Goal: Task Accomplishment & Management: Manage account settings

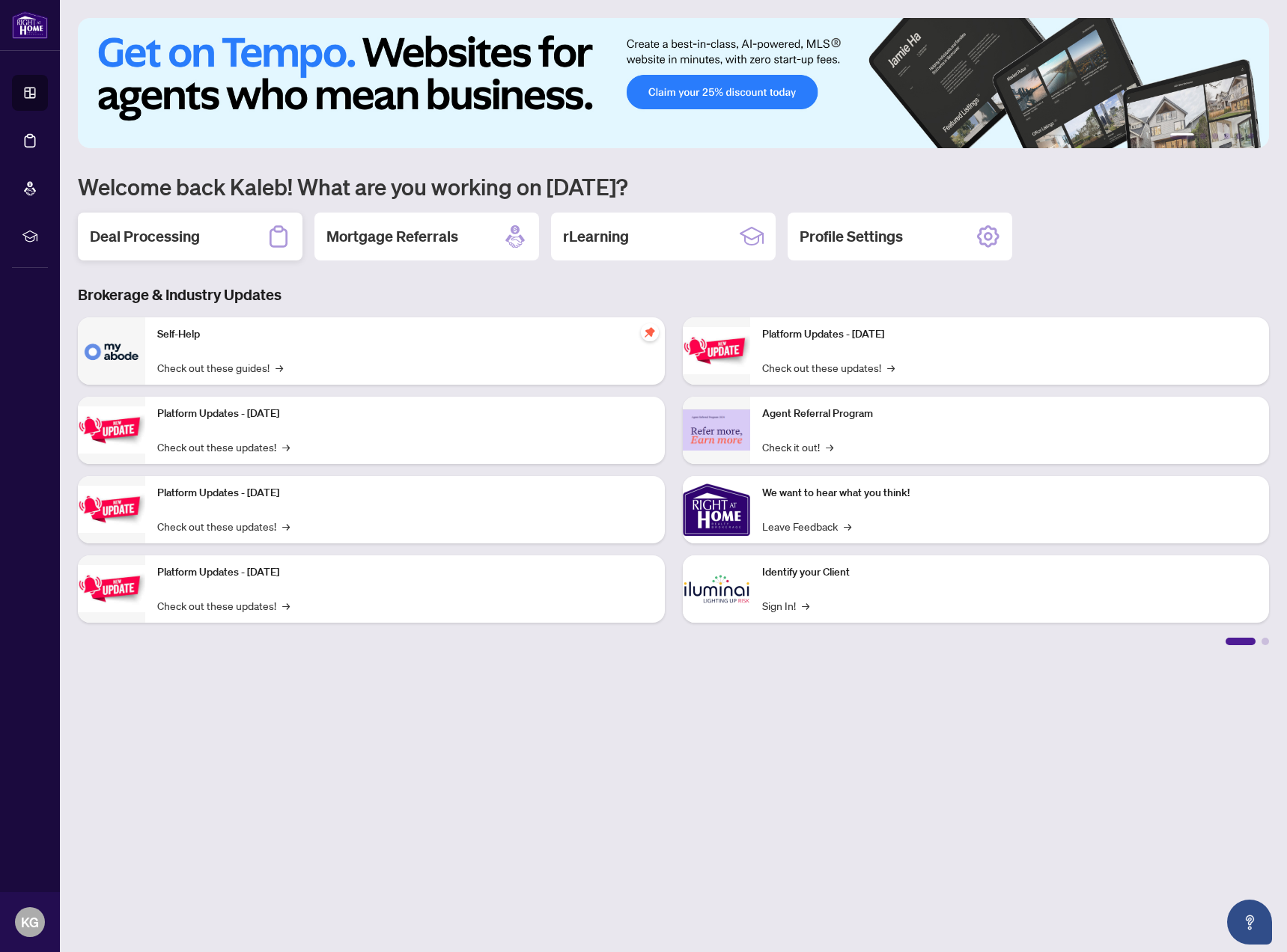
click at [227, 245] on div "Deal Processing" at bounding box center [189, 236] width 225 height 48
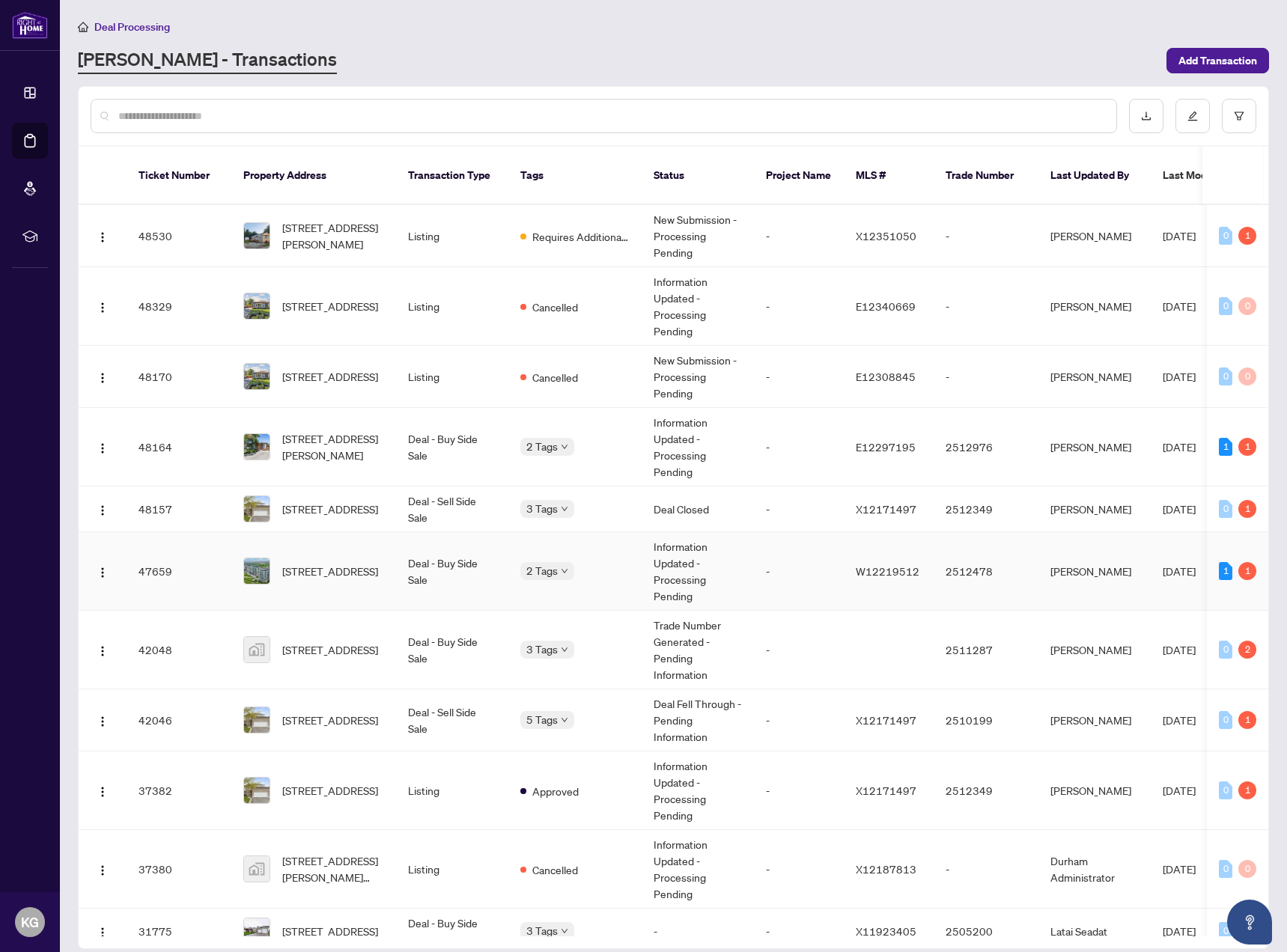
click at [605, 562] on div "2 Tags" at bounding box center [574, 571] width 109 height 17
click at [412, 546] on td "Deal - Buy Side Sale" at bounding box center [452, 572] width 112 height 78
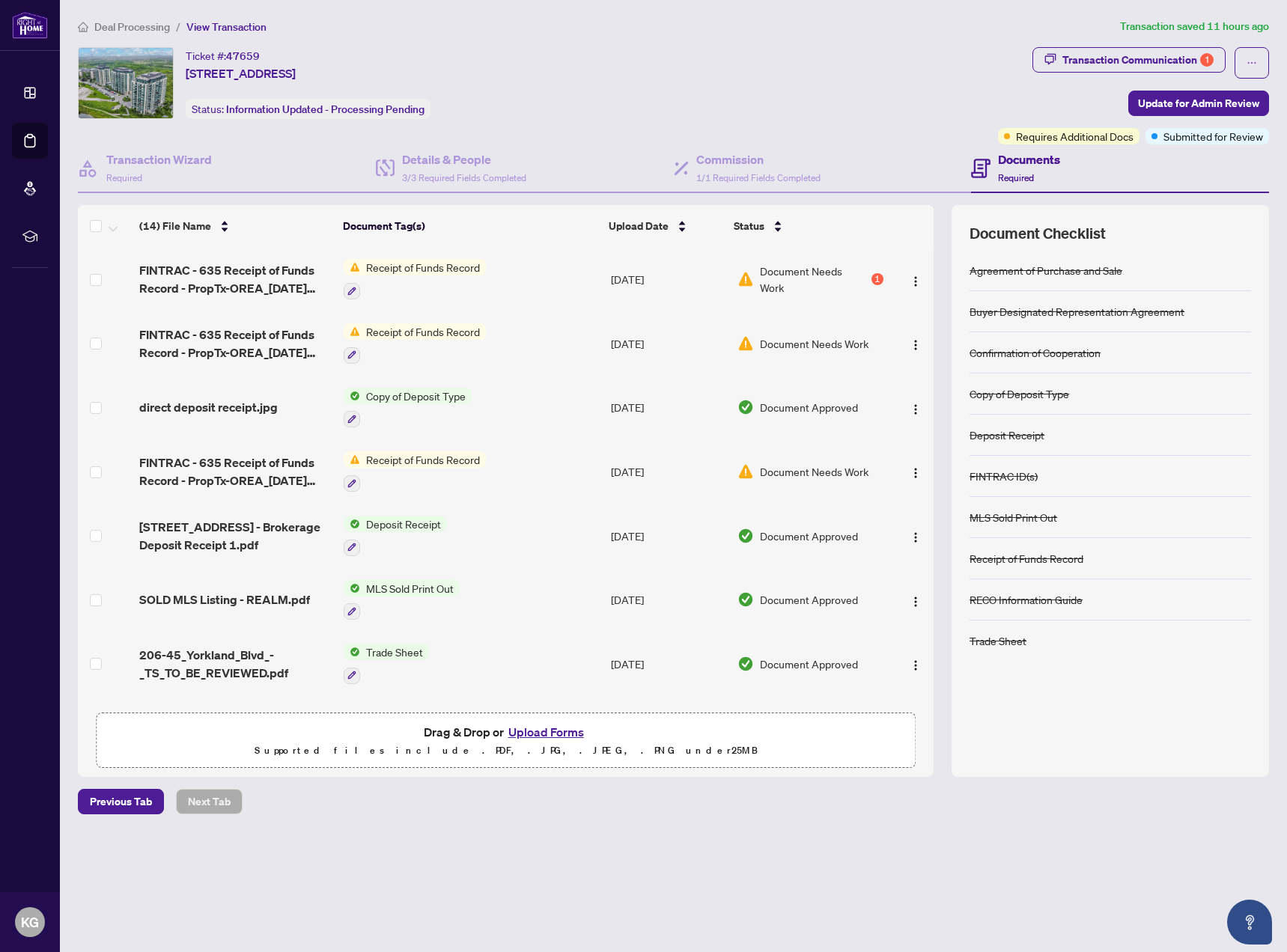
click at [800, 273] on span "Document Needs Work" at bounding box center [814, 279] width 108 height 33
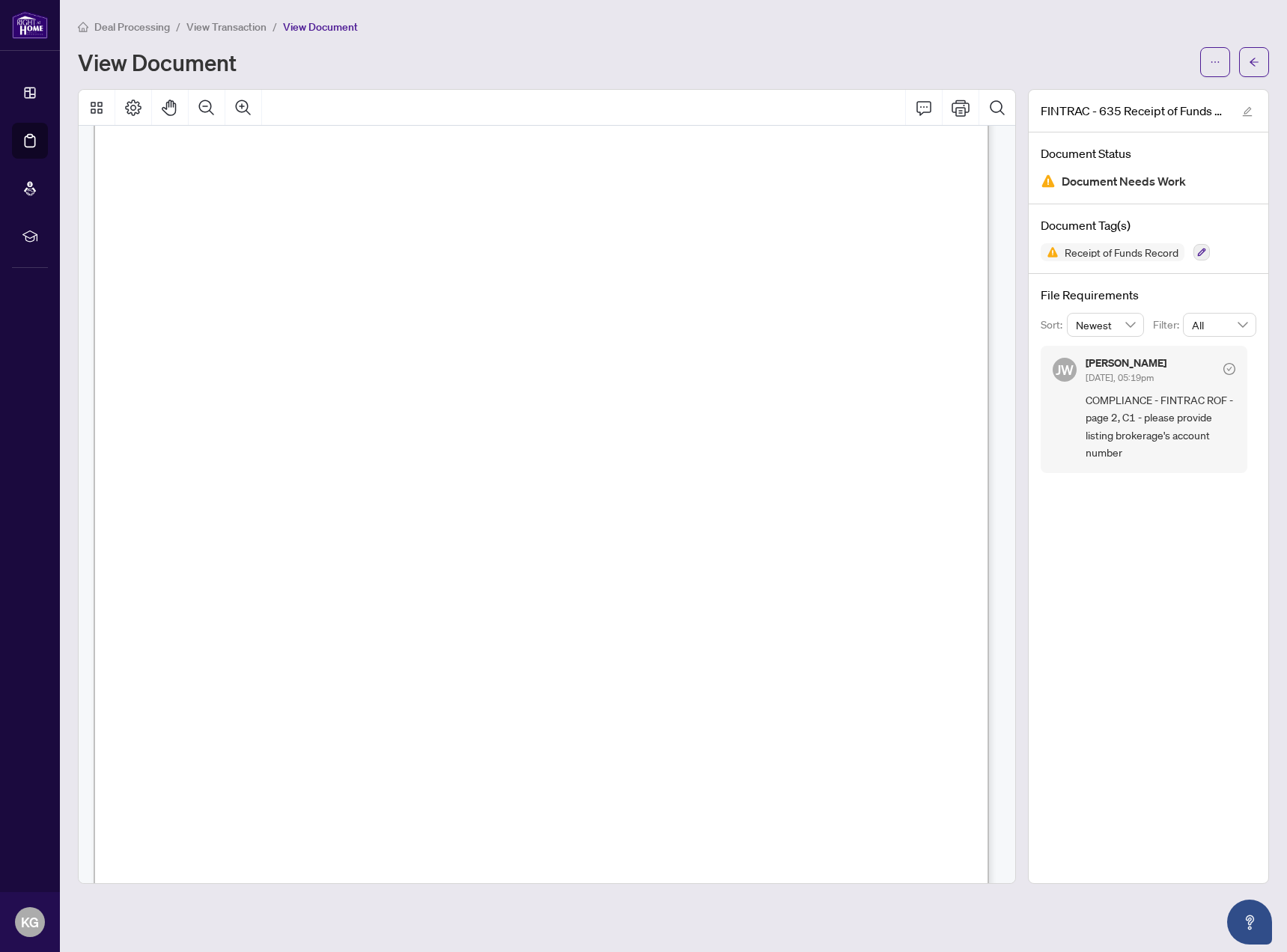
scroll to position [1248, 0]
click at [563, 52] on div "View Document" at bounding box center [634, 62] width 1114 height 24
click at [227, 28] on span "View Transaction" at bounding box center [227, 27] width 80 height 13
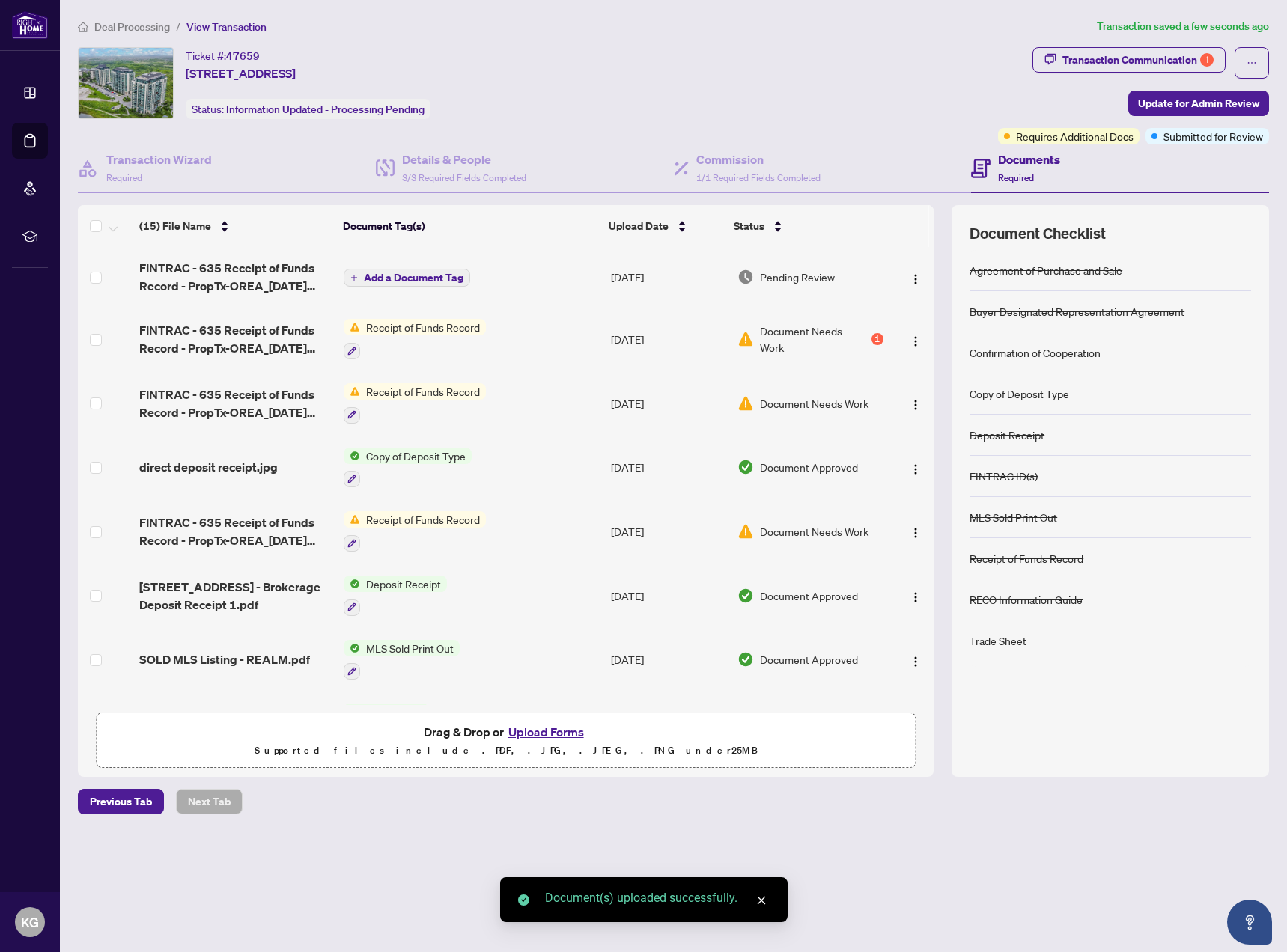
click at [423, 279] on span "Add a Document Tag" at bounding box center [413, 277] width 100 height 10
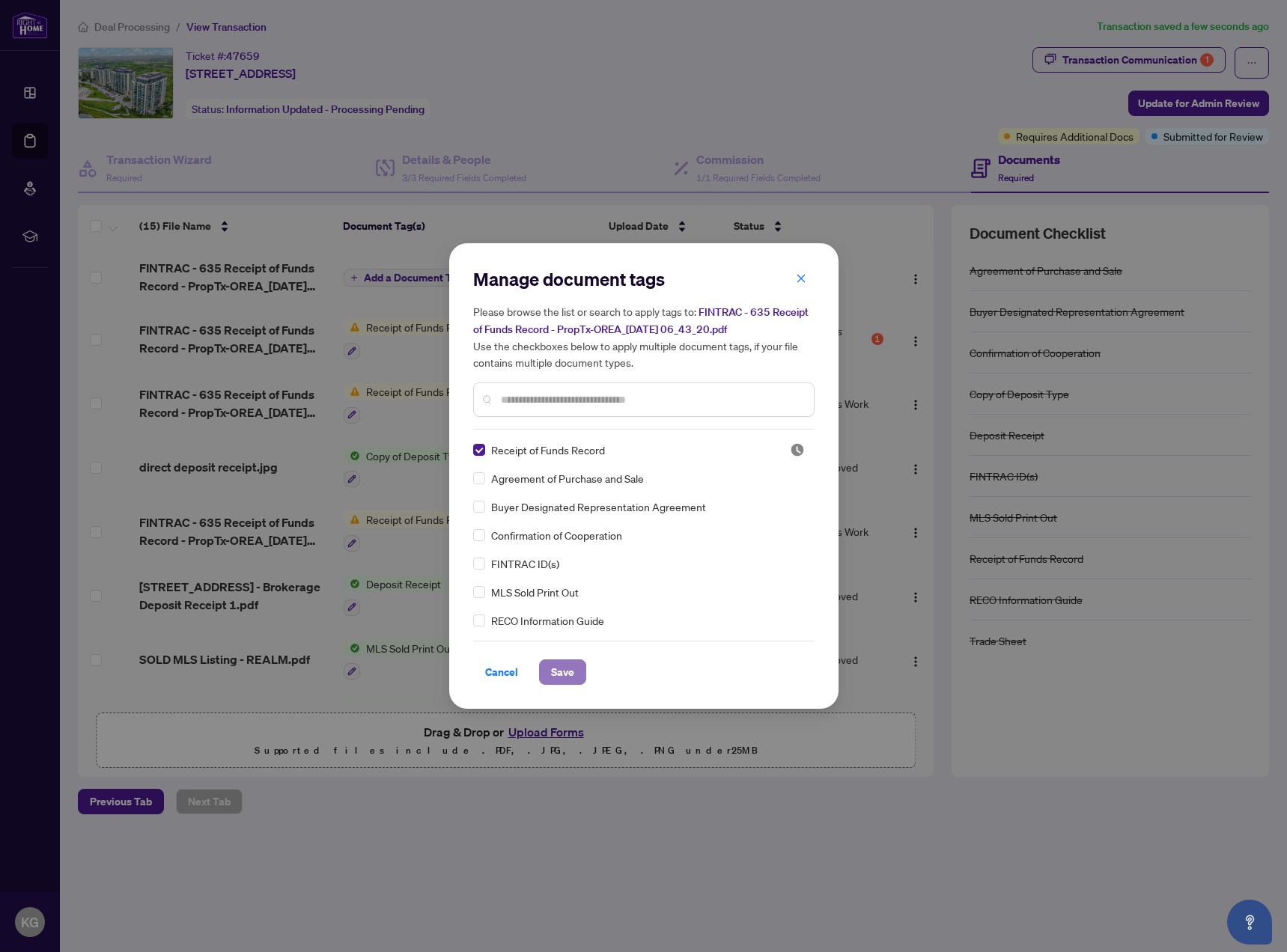
click at [573, 670] on span "Save" at bounding box center [562, 672] width 23 height 24
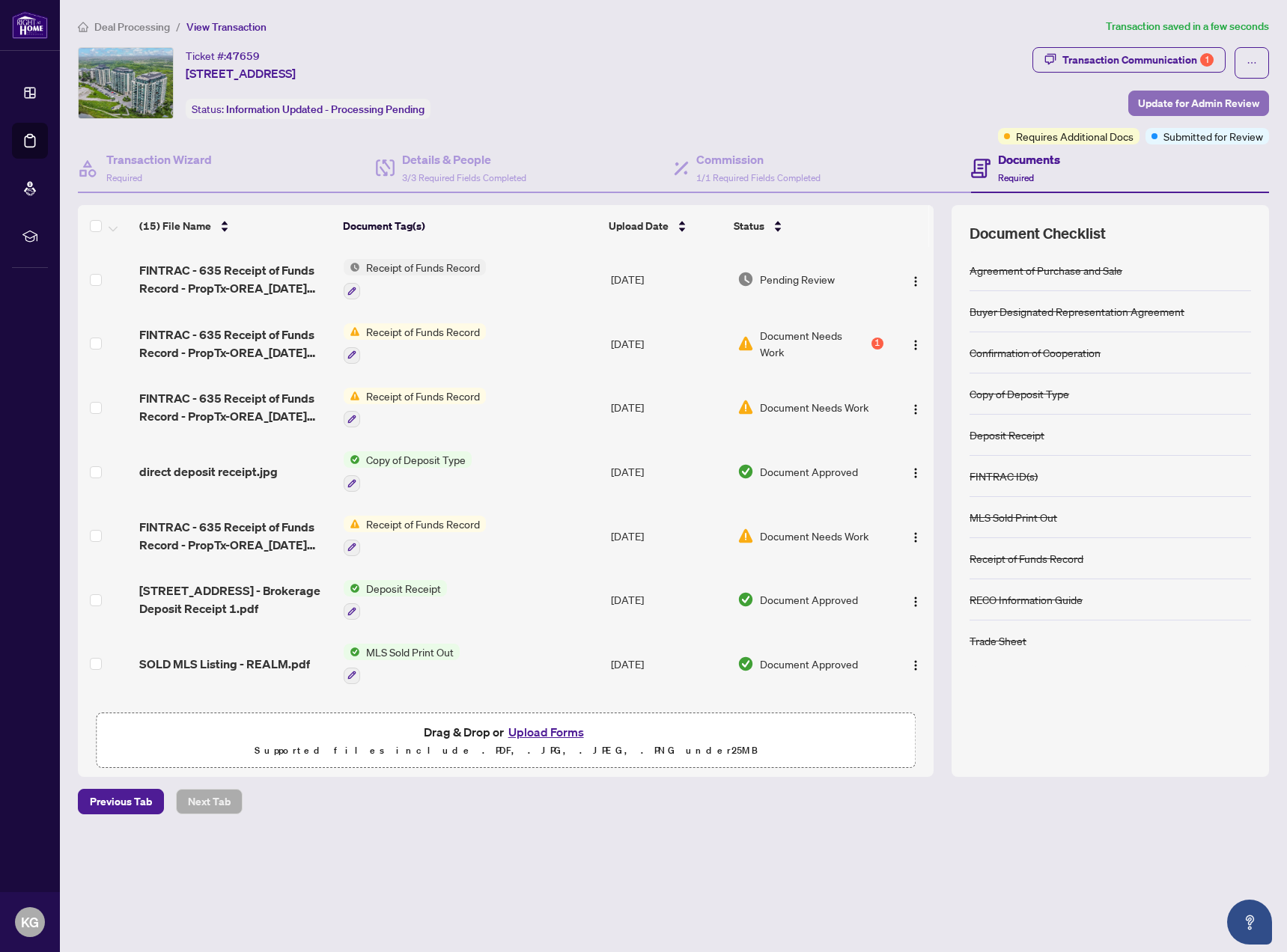
click at [1150, 96] on span "Update for Admin Review" at bounding box center [1198, 103] width 121 height 24
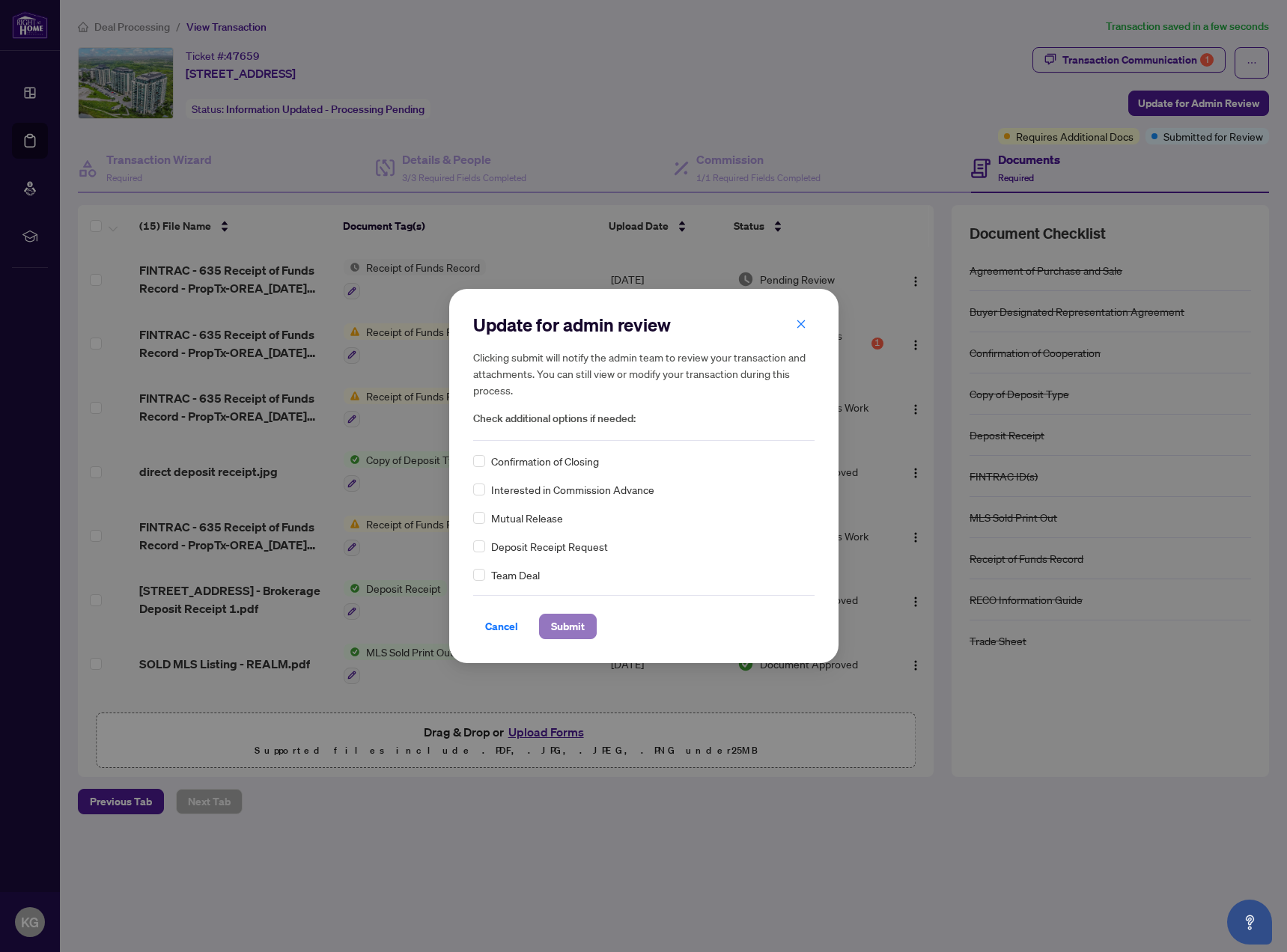
click at [569, 632] on span "Submit" at bounding box center [568, 627] width 34 height 24
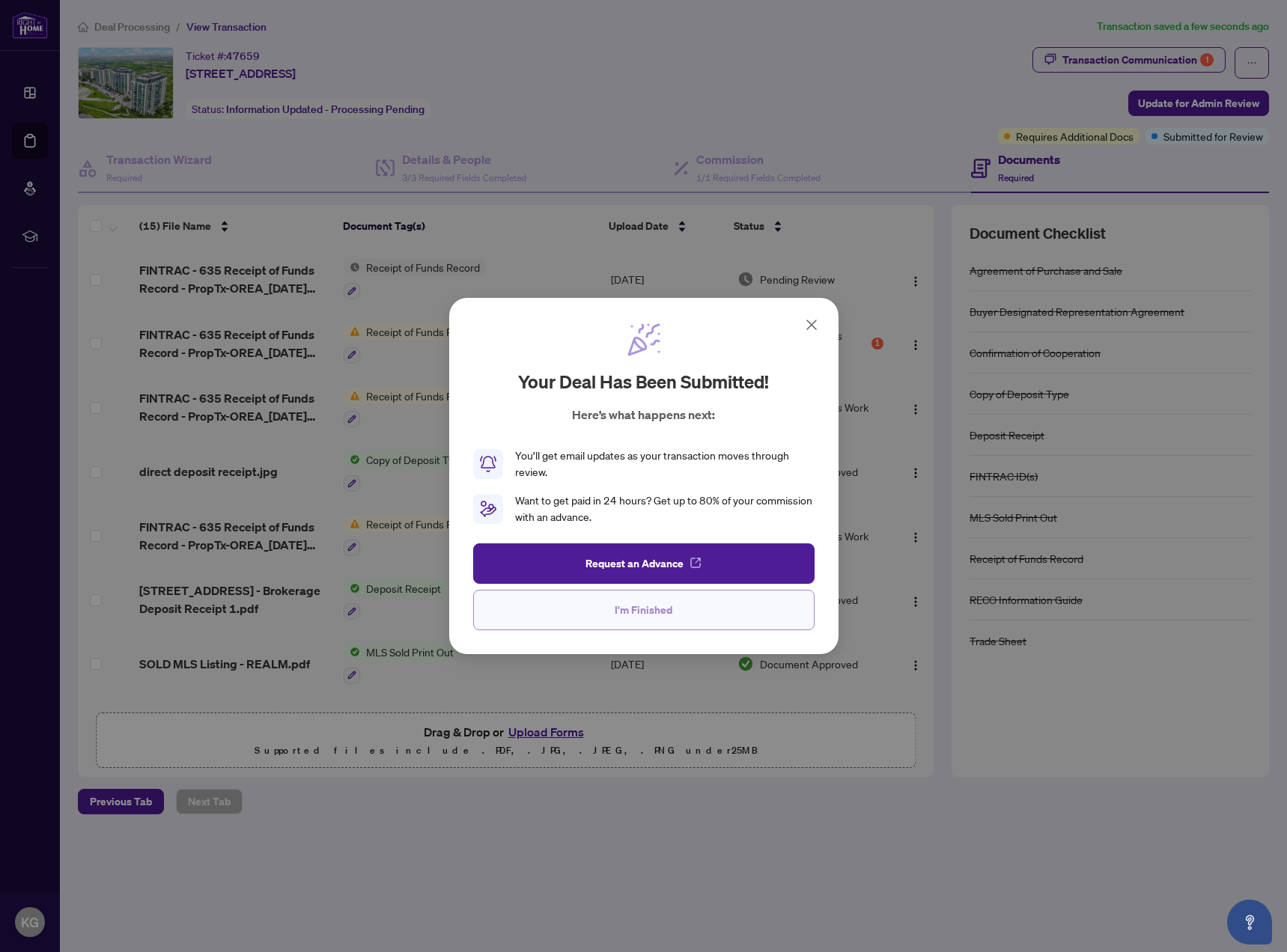
click at [631, 620] on span "I'm Finished" at bounding box center [644, 610] width 58 height 24
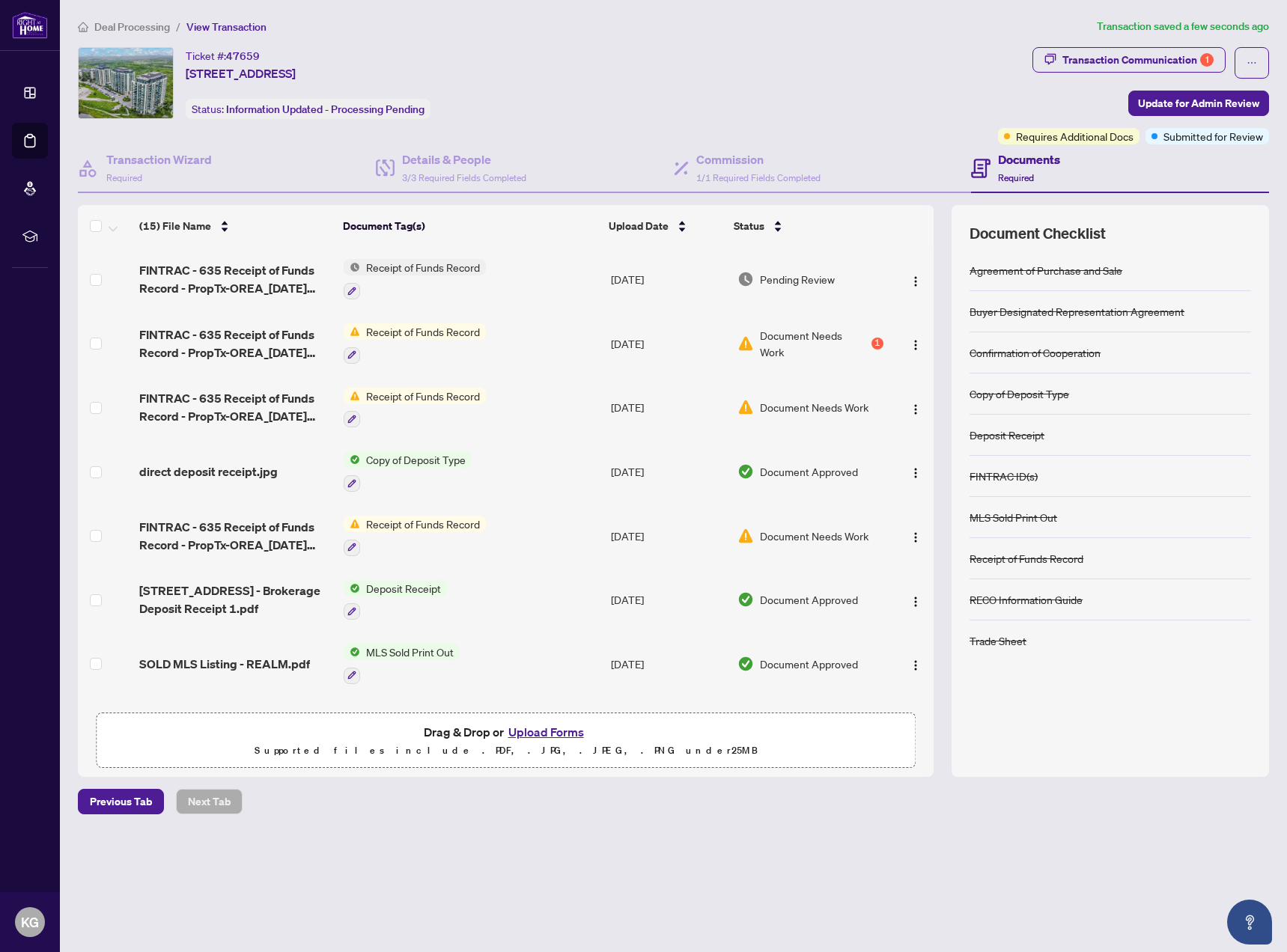
click at [844, 352] on span "Document Needs Work" at bounding box center [814, 343] width 108 height 33
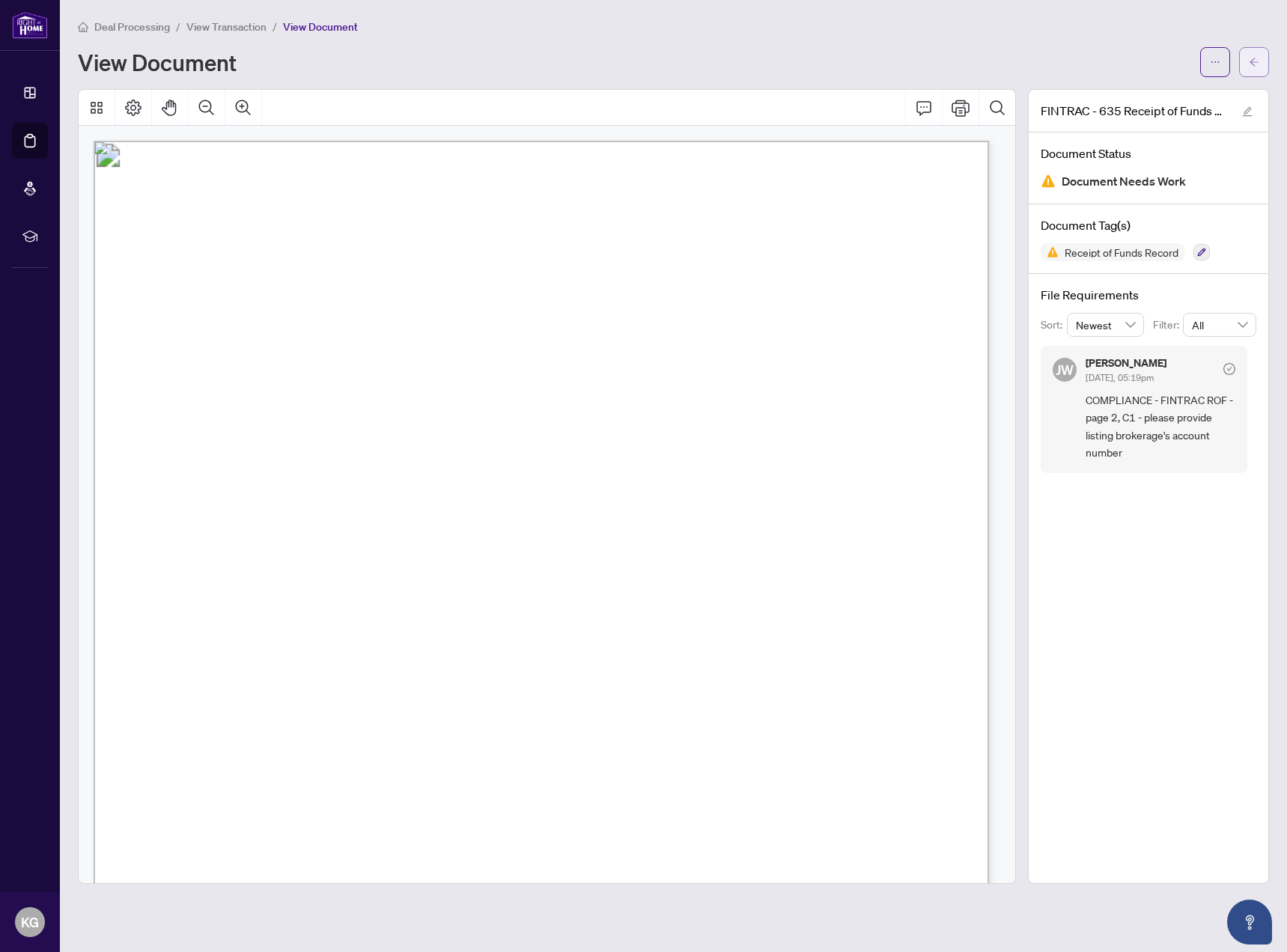
click at [1250, 58] on icon "arrow-left" at bounding box center [1253, 62] width 10 height 10
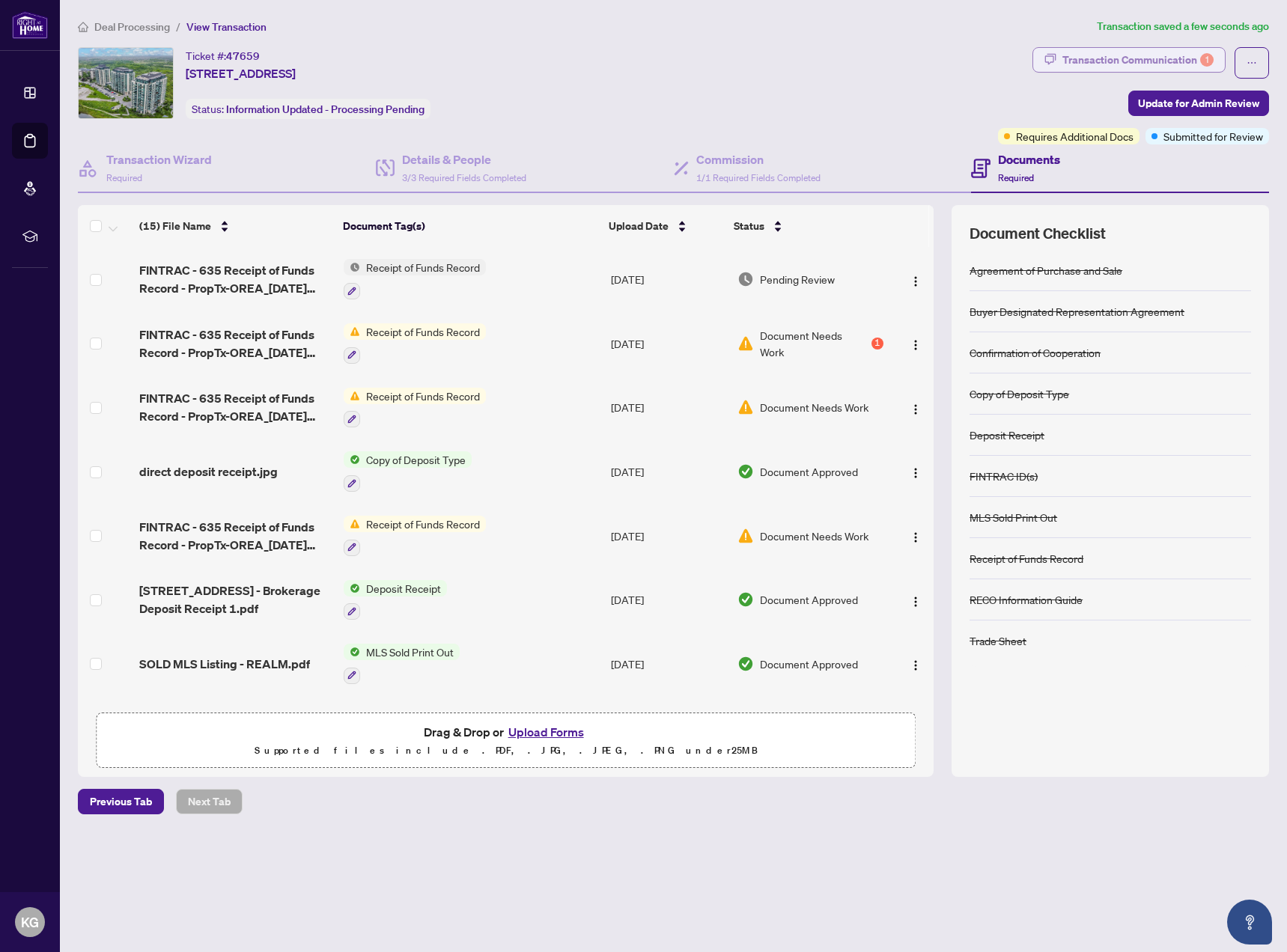
click at [1095, 68] on div "Transaction Communication 1" at bounding box center [1138, 60] width 151 height 24
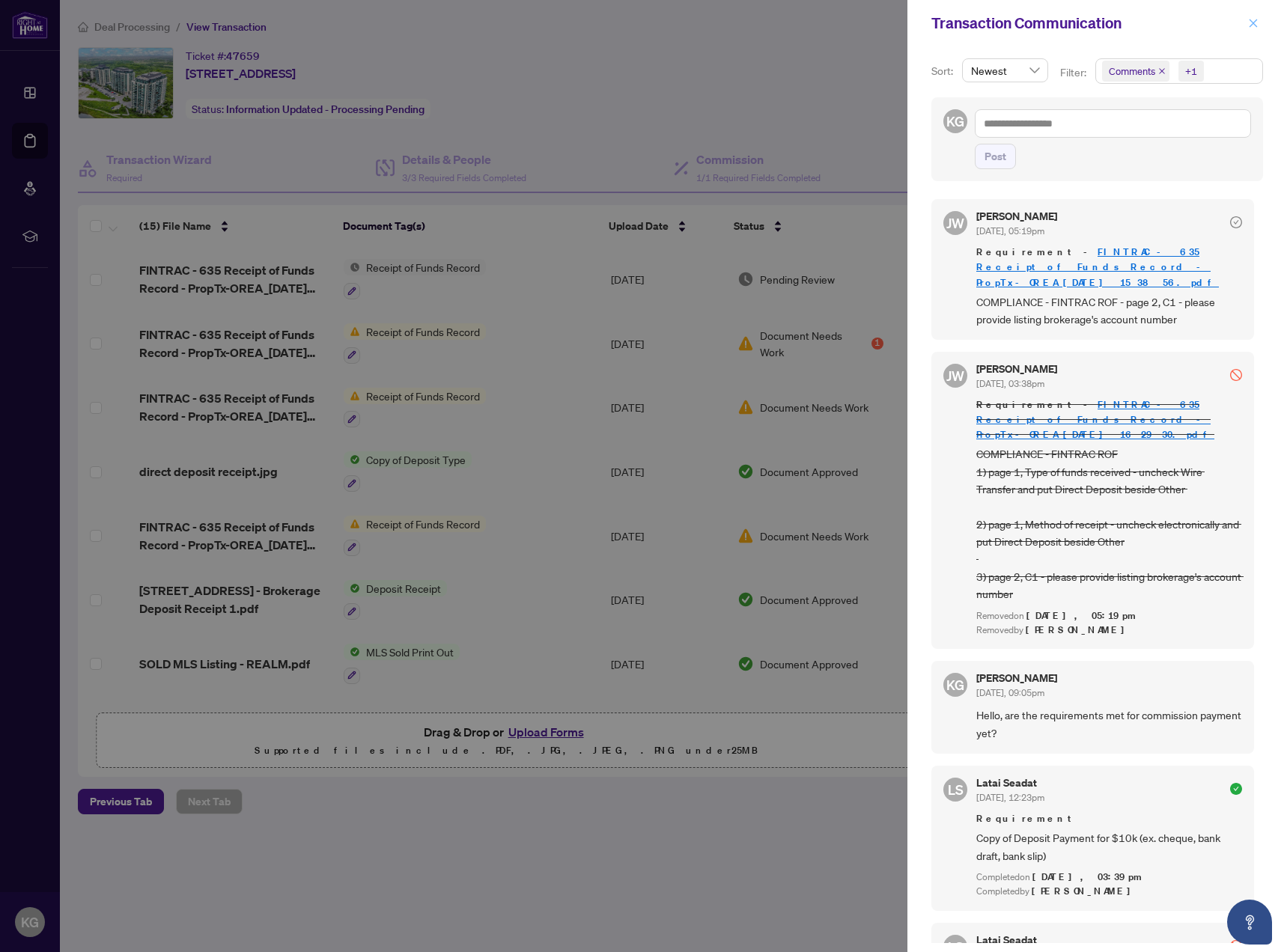
click at [1254, 27] on icon "close" at bounding box center [1252, 22] width 10 height 10
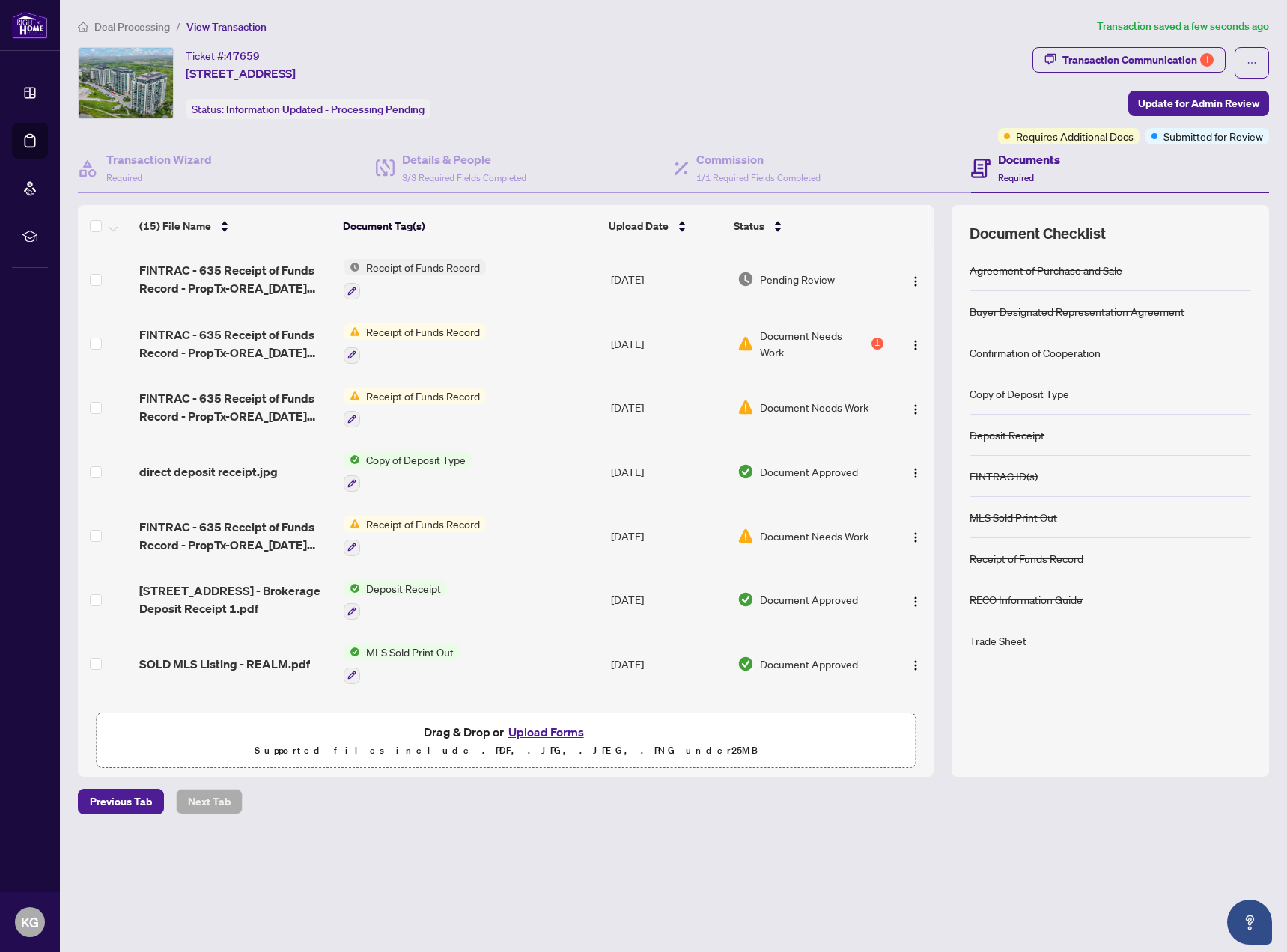
click at [150, 29] on span "Deal Processing" at bounding box center [131, 27] width 76 height 13
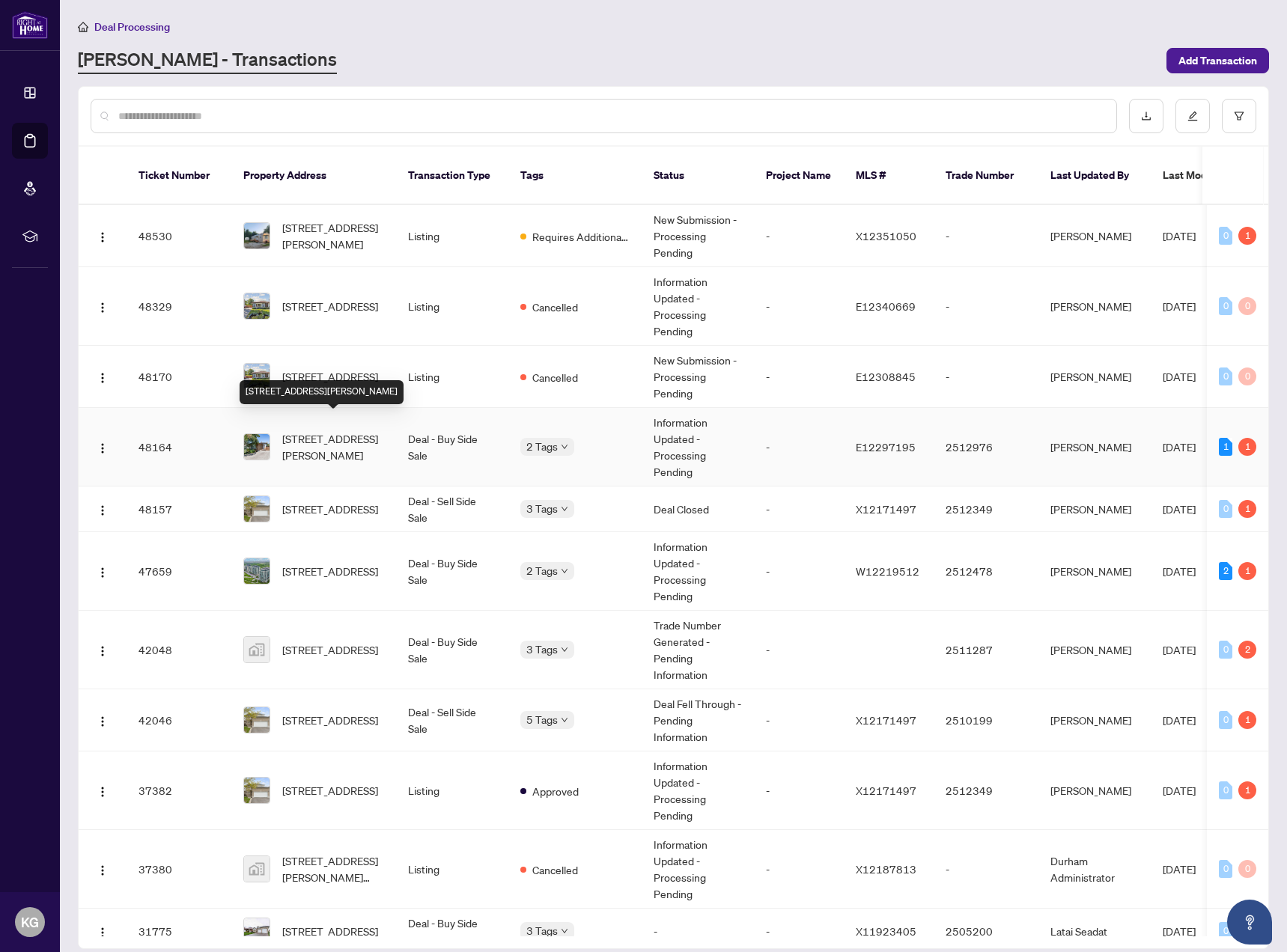
click at [330, 431] on span "[STREET_ADDRESS][PERSON_NAME]" at bounding box center [333, 447] width 102 height 33
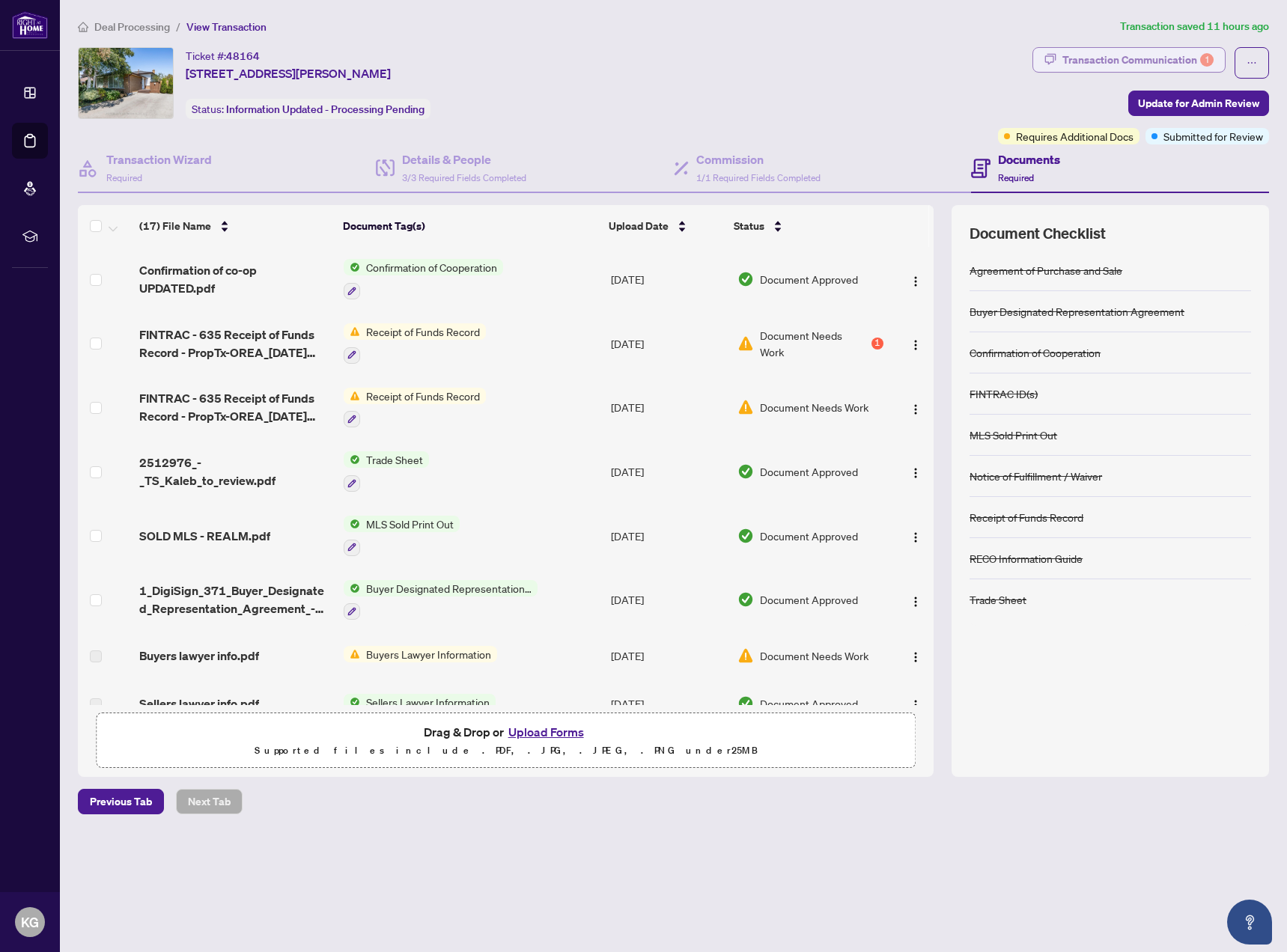
click at [1124, 55] on div "Transaction Communication 1" at bounding box center [1138, 60] width 151 height 24
